Goal: Find specific page/section: Find specific page/section

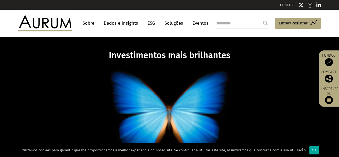
click at [258, 69] on p at bounding box center [169, 114] width 207 height 103
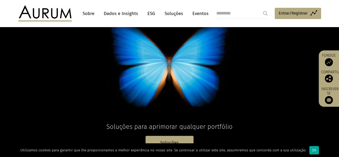
scroll to position [54, 0]
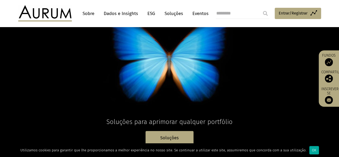
click at [89, 14] on font "Sobre" at bounding box center [88, 14] width 12 height 6
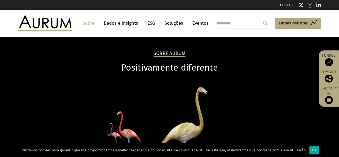
click at [43, 26] on img at bounding box center [45, 23] width 54 height 16
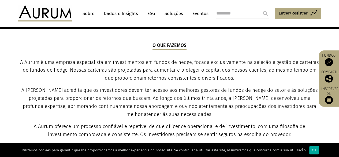
scroll to position [182, 0]
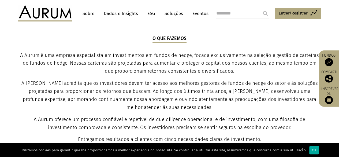
click at [265, 13] on input "submit" at bounding box center [265, 13] width 11 height 11
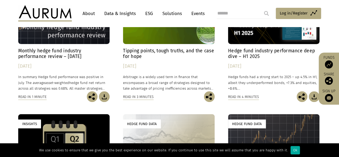
scroll to position [239, 0]
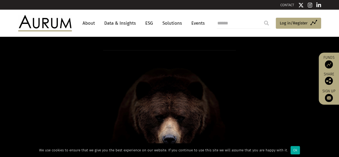
click at [267, 23] on input "submit" at bounding box center [266, 23] width 11 height 11
